Goal: Information Seeking & Learning: Learn about a topic

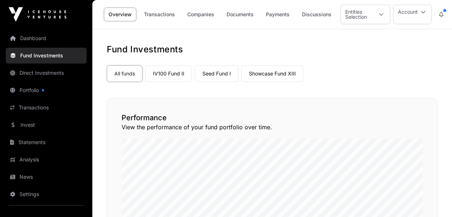
click at [27, 38] on link "Dashboard" at bounding box center [46, 38] width 81 height 16
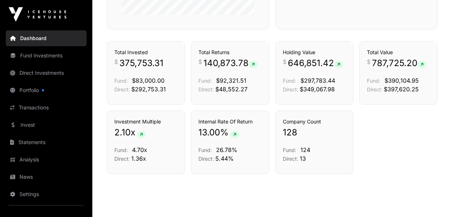
scroll to position [512, 0]
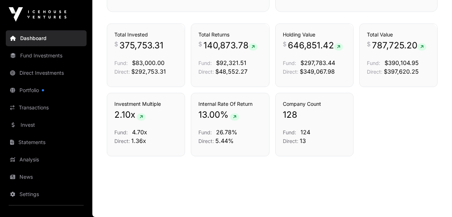
click at [38, 110] on link "Transactions" at bounding box center [46, 108] width 81 height 16
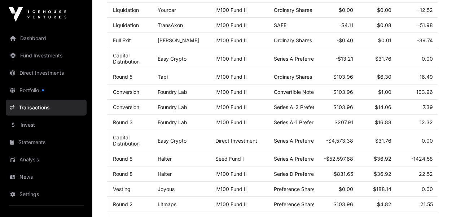
scroll to position [243, 0]
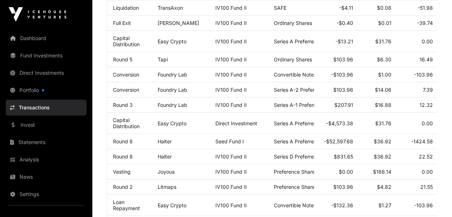
click at [127, 129] on link "Capital Distribution" at bounding box center [126, 123] width 27 height 12
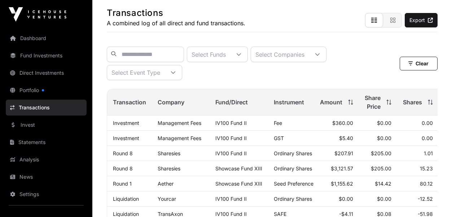
scroll to position [52, 0]
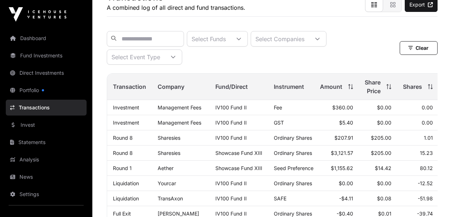
click at [38, 72] on link "Direct Investments" at bounding box center [46, 73] width 81 height 16
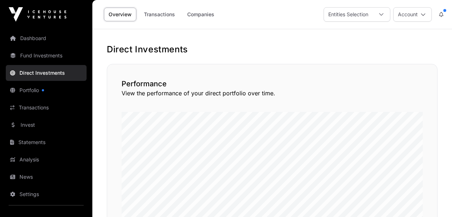
click at [212, 15] on link "Companies" at bounding box center [201, 15] width 36 height 14
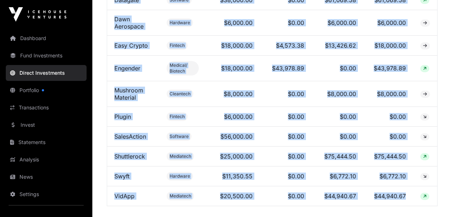
scroll to position [431, 0]
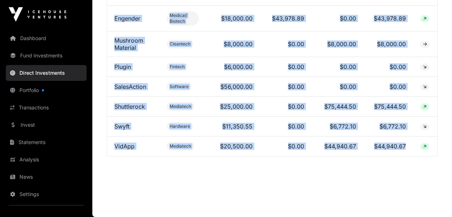
drag, startPoint x: 114, startPoint y: 10, endPoint x: 412, endPoint y: 146, distance: 327.3
click at [412, 146] on tbody "Beany Fintech $26,500.00 $0.00 $0.00 $0.00 BioLumic Agritech $44,402.76 $0.00 $…" at bounding box center [272, 18] width 330 height 275
copy tbody "Beany Fintech $26,500.00 $0.00 $0.00 $0.00 BioLumic Agritech $44,402.76 $0.00 $…"
click at [48, 44] on link "Dashboard" at bounding box center [46, 38] width 81 height 16
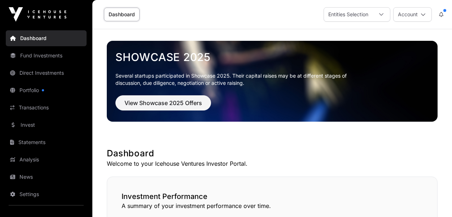
click at [349, 161] on p "Welcome to your Icehouse Ventures Investor Portal." at bounding box center [272, 163] width 331 height 9
drag, startPoint x: 355, startPoint y: 161, endPoint x: 357, endPoint y: 180, distance: 19.3
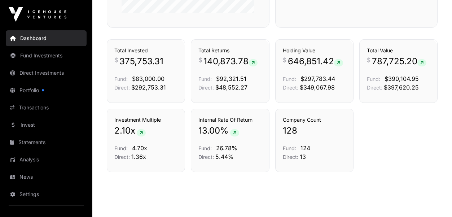
scroll to position [512, 0]
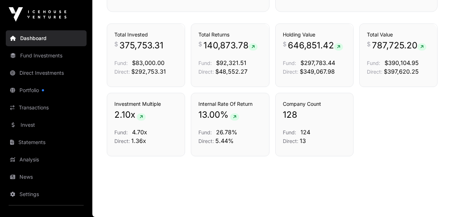
scroll to position [512, 0]
